Goal: Information Seeking & Learning: Learn about a topic

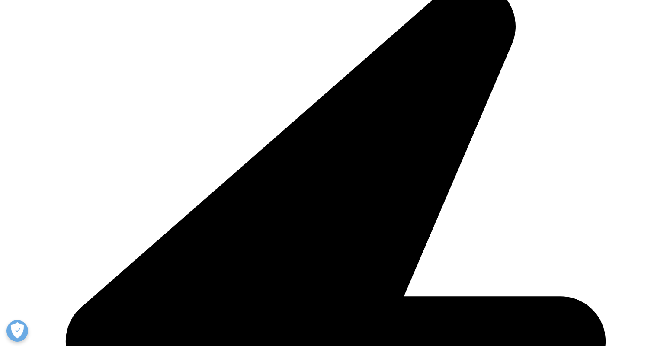
scroll to position [1225, 0]
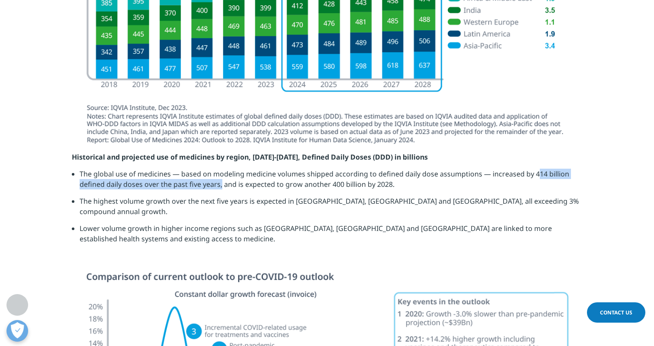
drag, startPoint x: 533, startPoint y: 173, endPoint x: 220, endPoint y: 183, distance: 313.3
click at [220, 183] on li "The global use of medicines — based on modeling medicine volumes shipped accord…" at bounding box center [331, 182] width 503 height 27
copy li "414 billion defined daily doses over the past five years"
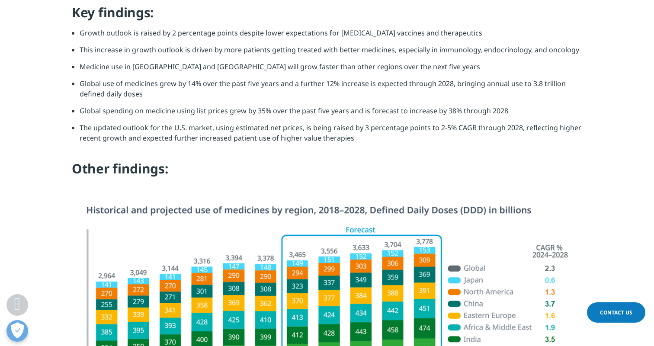
scroll to position [869, 0]
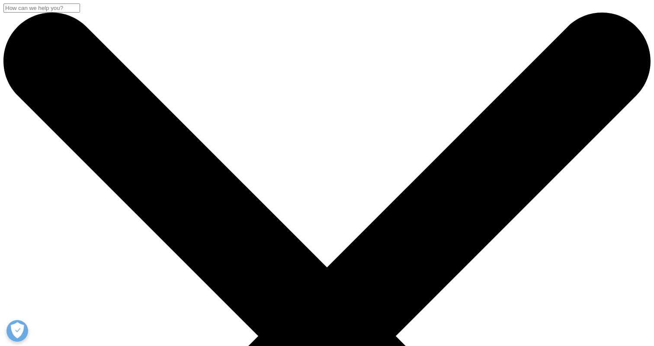
scroll to position [478, 510]
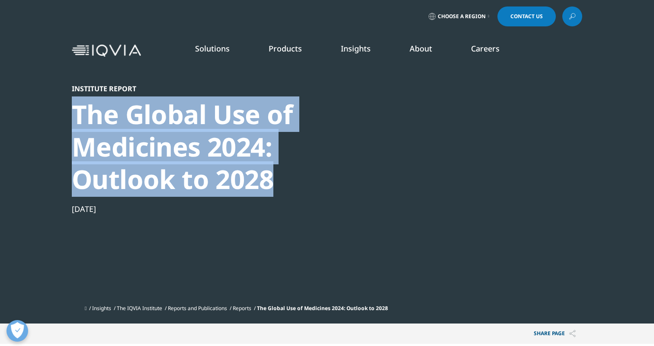
drag, startPoint x: 70, startPoint y: 112, endPoint x: 273, endPoint y: 185, distance: 215.9
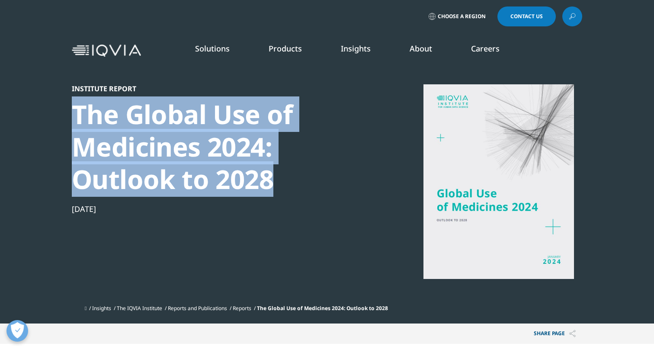
click at [273, 185] on section "Institute Report The Global Use of Medicines 2024: Outlook to 2028 Jan 16, 2024…" at bounding box center [327, 162] width 654 height 324
copy div "The Global Use of Medicines 2024: Outlook to 2028"
